Goal: Task Accomplishment & Management: Manage account settings

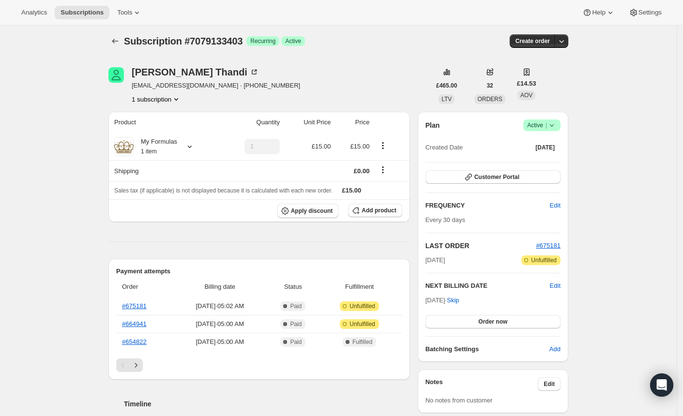
scroll to position [2, 0]
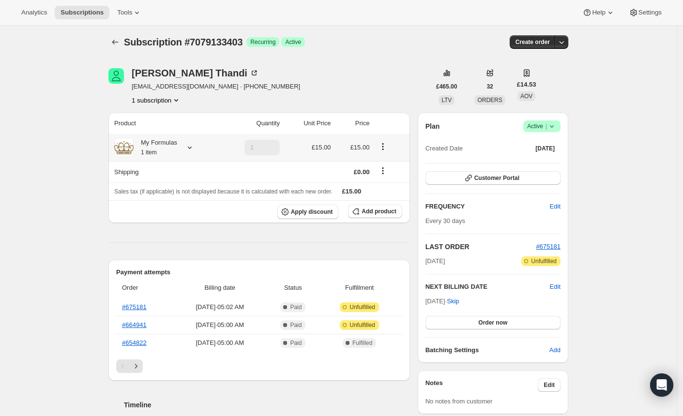
click at [195, 147] on icon at bounding box center [190, 148] width 10 height 10
click at [154, 207] on span "Edit box" at bounding box center [157, 207] width 23 height 8
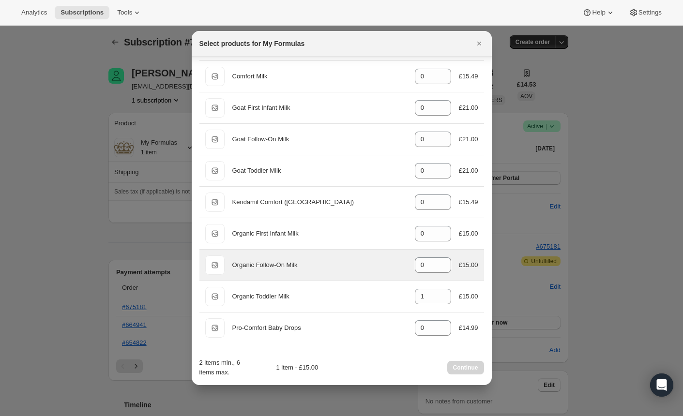
scroll to position [228, 0]
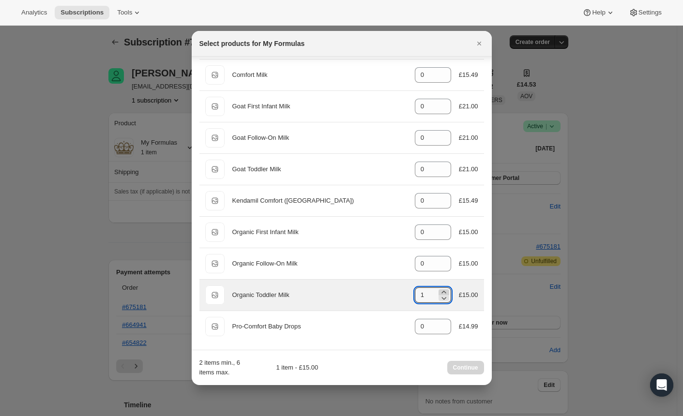
click at [439, 291] on icon ":rdm:" at bounding box center [444, 293] width 10 height 10
type input "2"
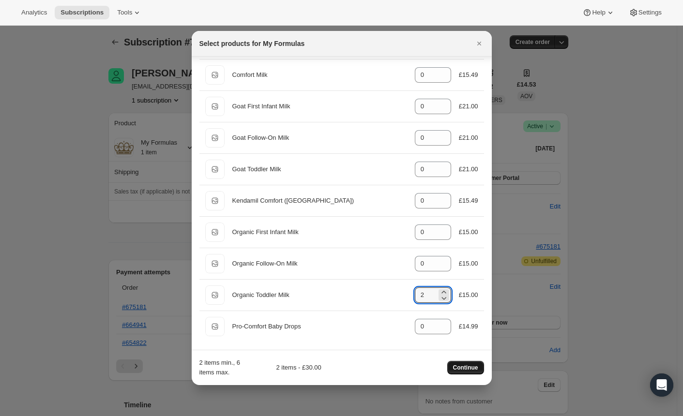
click at [459, 367] on span "Continue" at bounding box center [465, 368] width 25 height 8
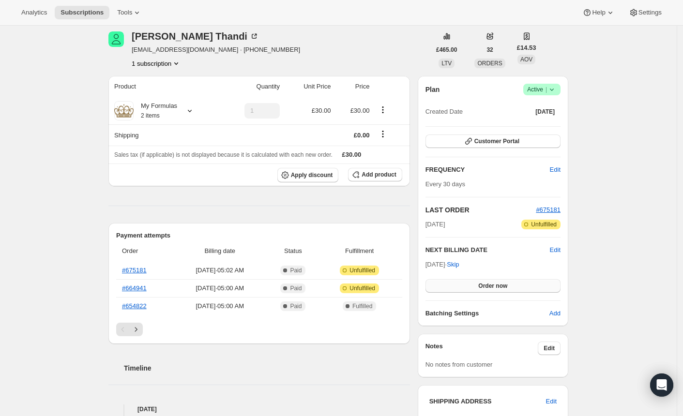
scroll to position [84, 0]
click at [457, 287] on button "Order now" at bounding box center [493, 286] width 135 height 14
click at [470, 282] on button "Click to confirm" at bounding box center [493, 286] width 135 height 14
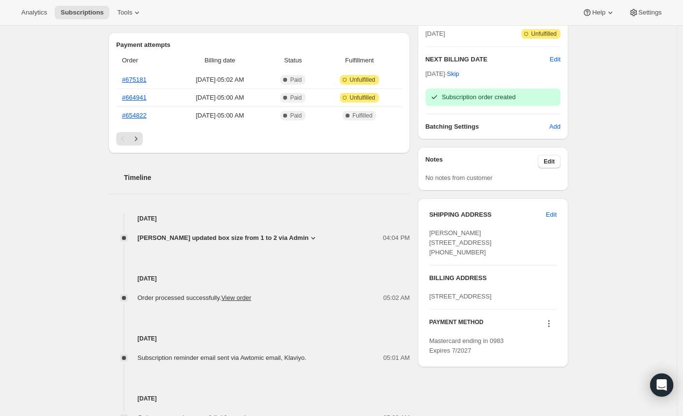
scroll to position [76, 0]
